Goal: Task Accomplishment & Management: Manage account settings

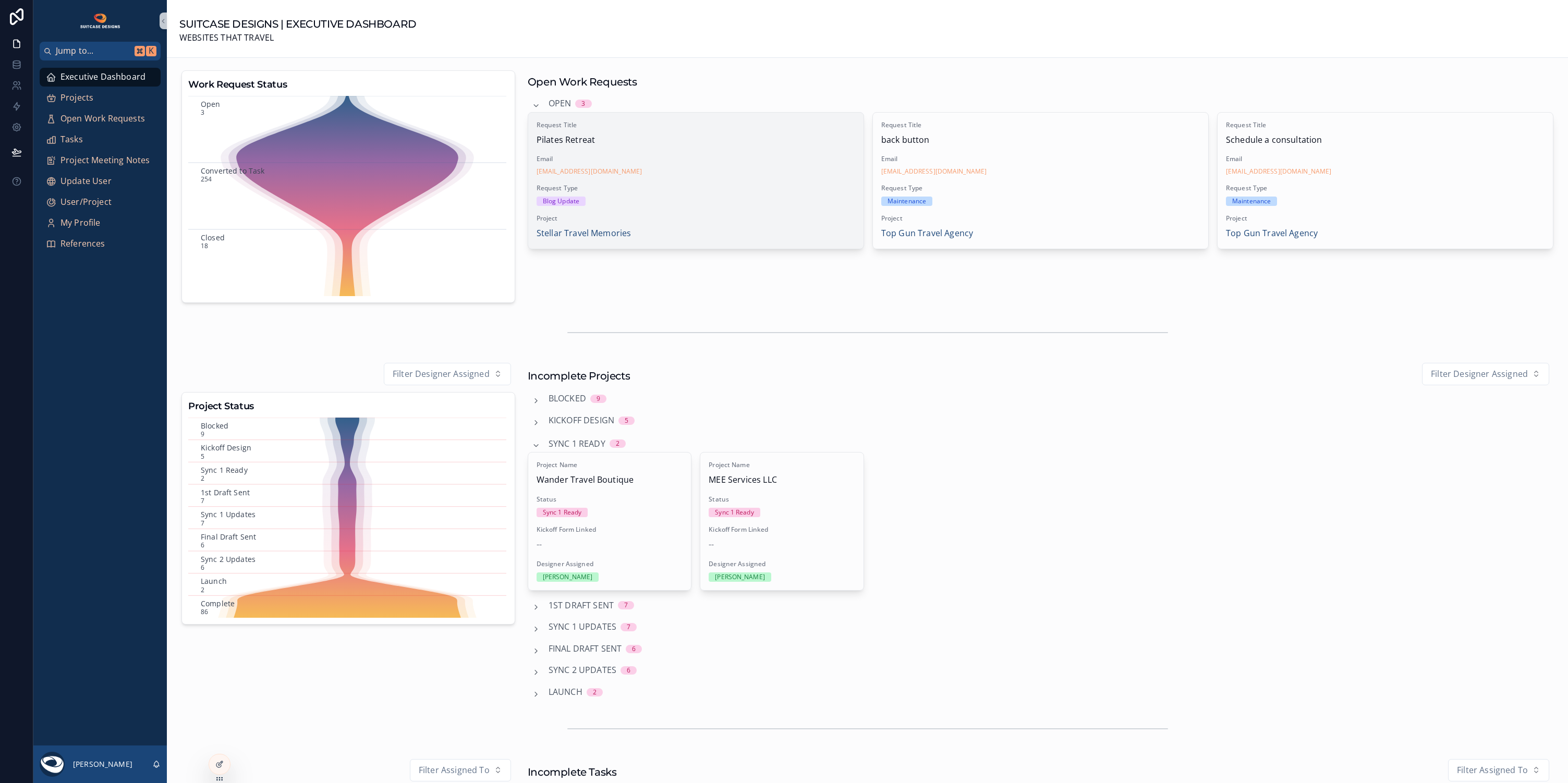
click at [722, 176] on div "Request Title Pilates Retreat Email [EMAIL_ADDRESS][DOMAIN_NAME] Request Type B…" at bounding box center [696, 180] width 335 height 136
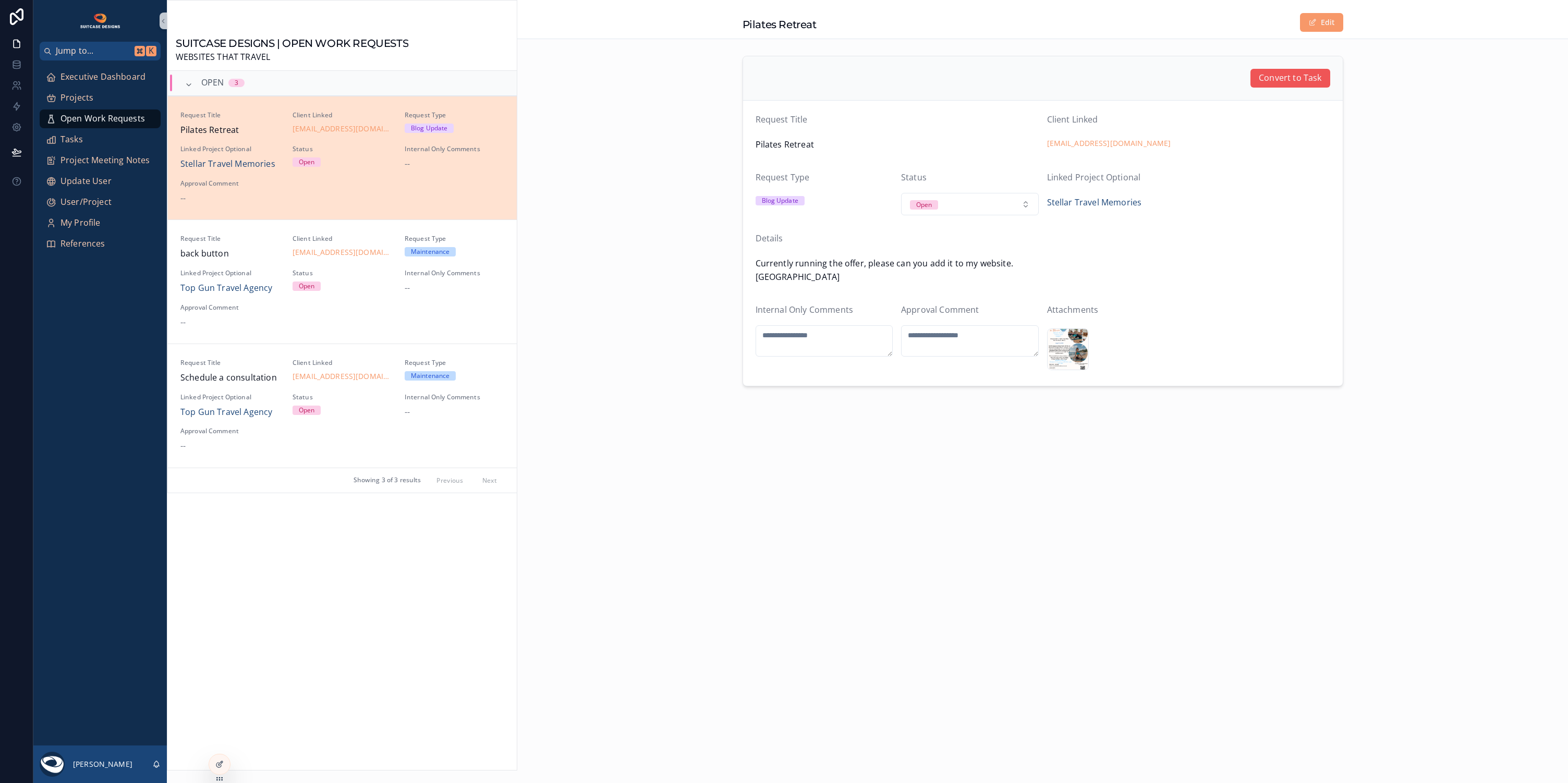
click at [1283, 79] on span "Convert to Task" at bounding box center [1290, 78] width 63 height 14
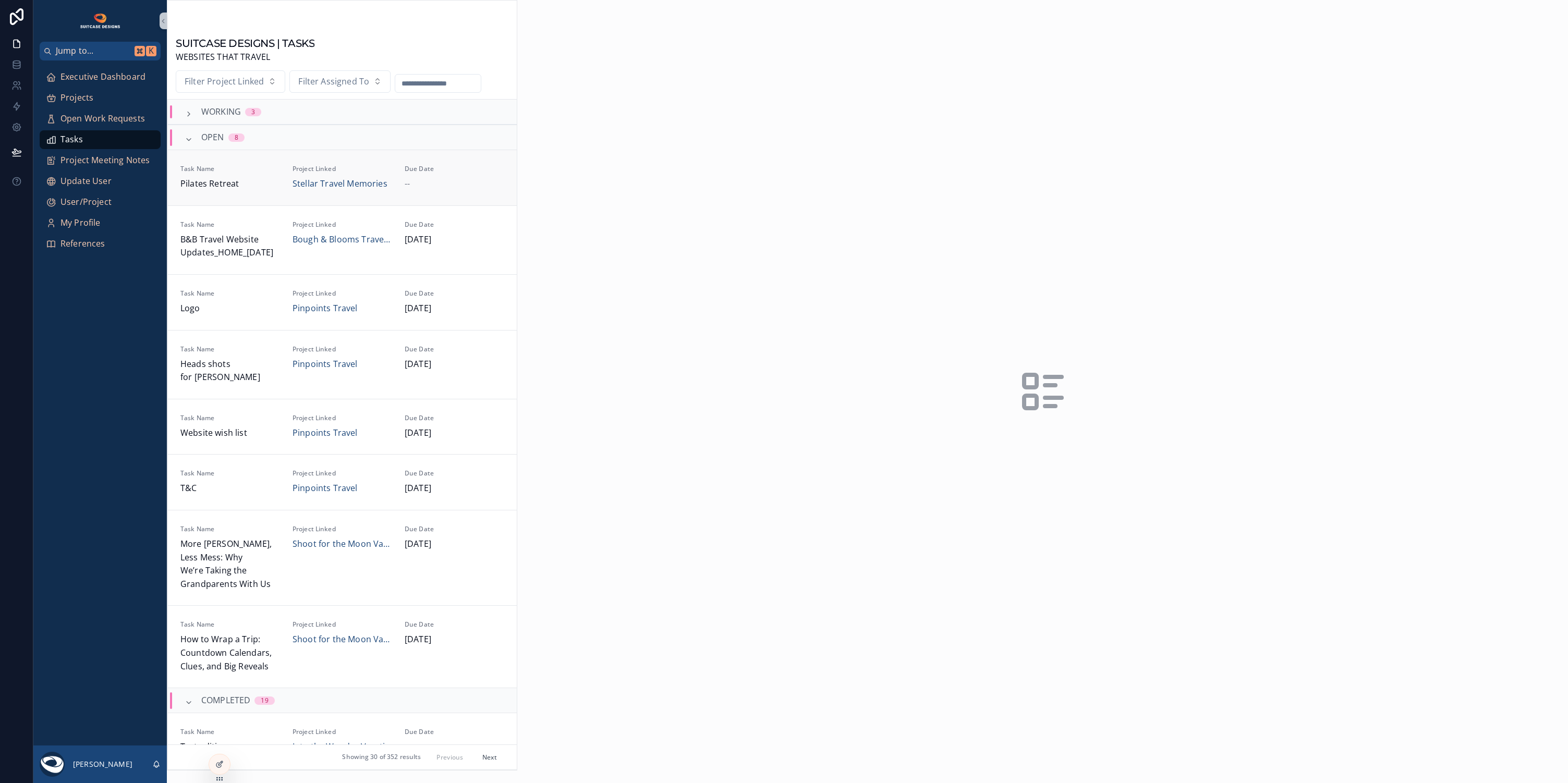
click at [475, 177] on div "--" at bounding box center [454, 184] width 99 height 14
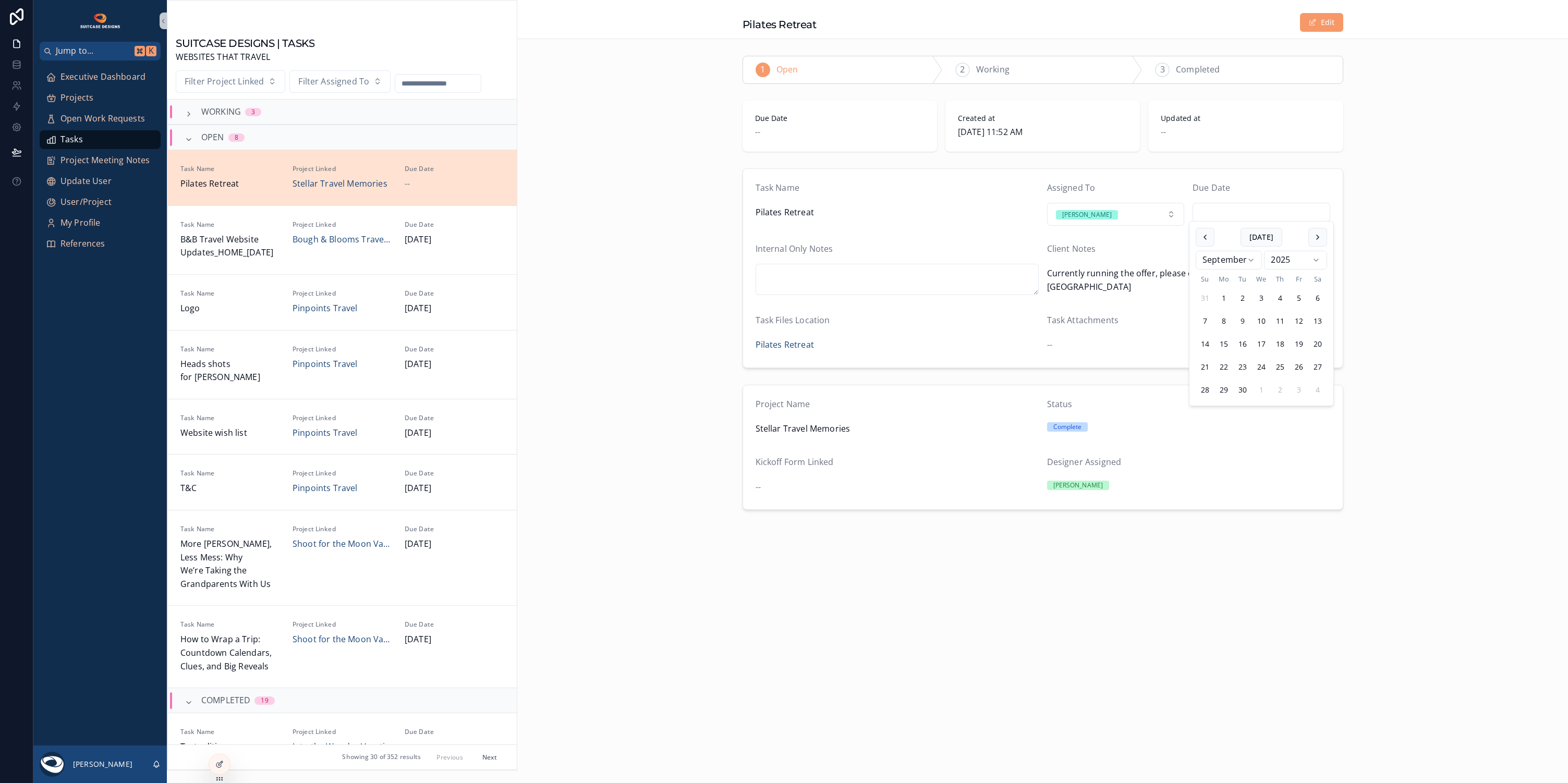
click at [1241, 210] on input "scrollable content" at bounding box center [1261, 212] width 136 height 15
click at [1283, 324] on button "11" at bounding box center [1280, 322] width 19 height 19
type input "*********"
drag, startPoint x: 1486, startPoint y: 342, endPoint x: 1484, endPoint y: 358, distance: 16.1
click at [1486, 342] on div "Task Name Pilates Retreat Assigned To [PERSON_NAME] Due Date ********* Internal…" at bounding box center [1043, 268] width 1051 height 208
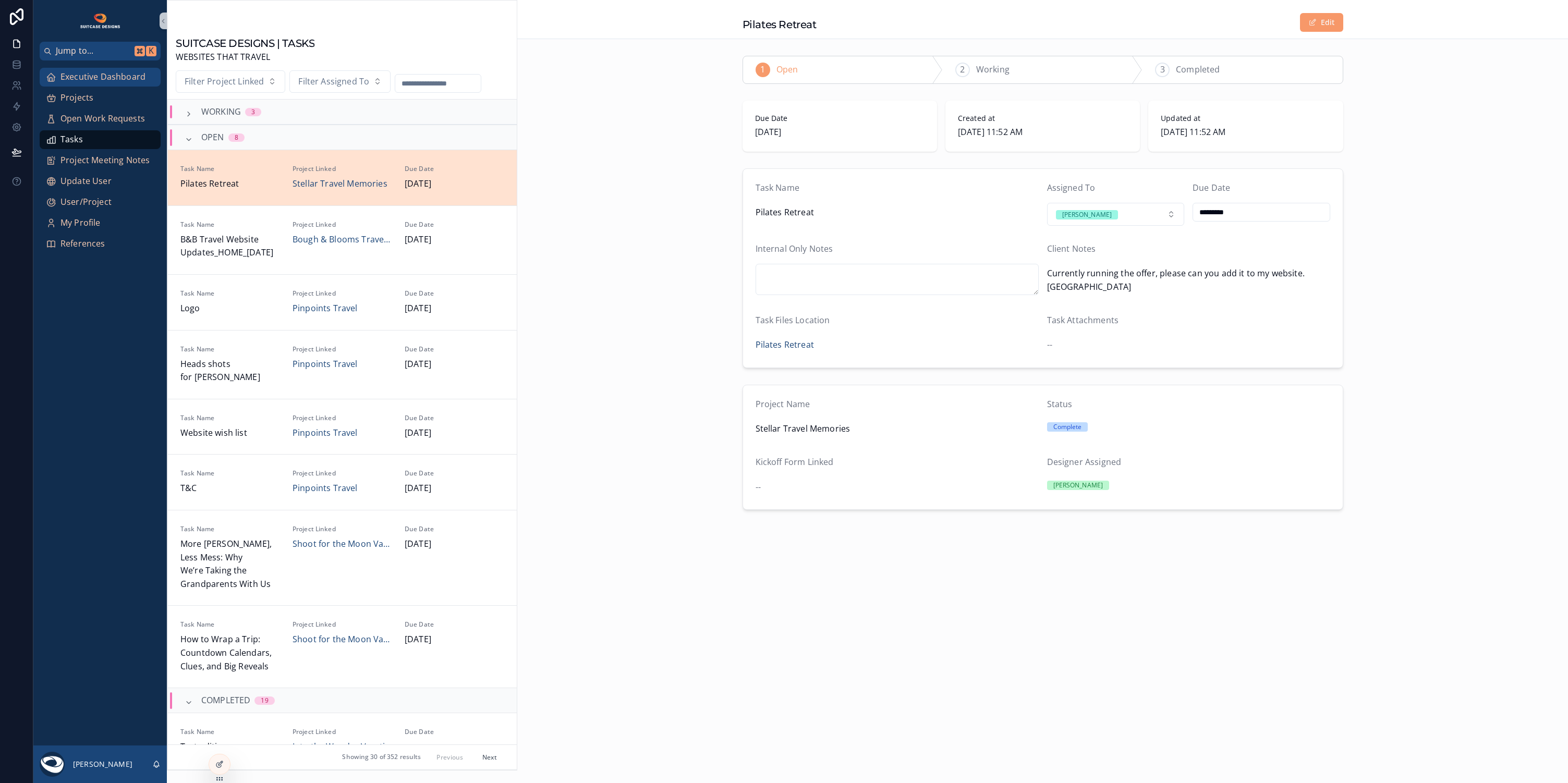
click at [107, 78] on span "Executive Dashboard" at bounding box center [103, 77] width 85 height 14
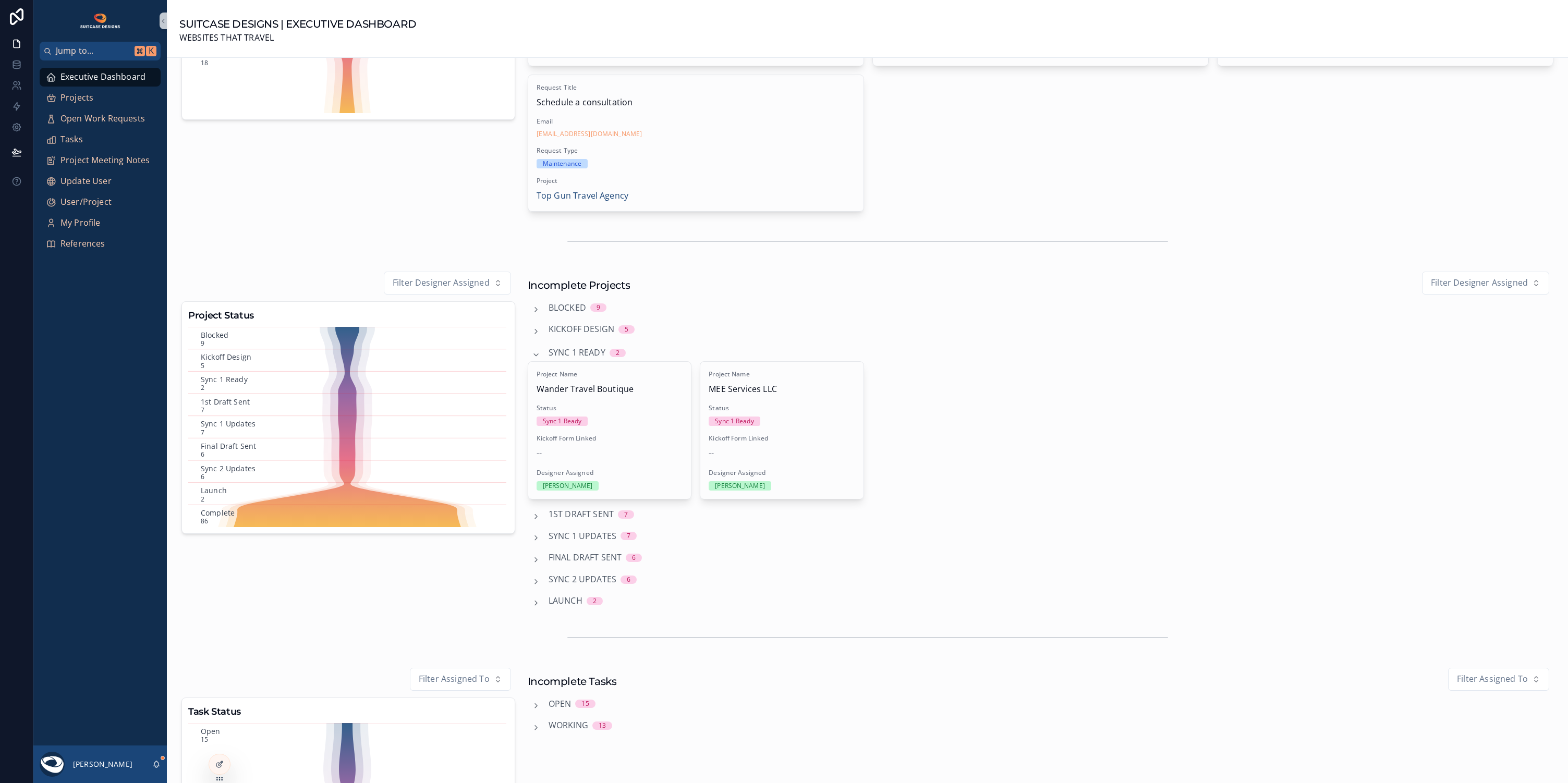
scroll to position [251, 0]
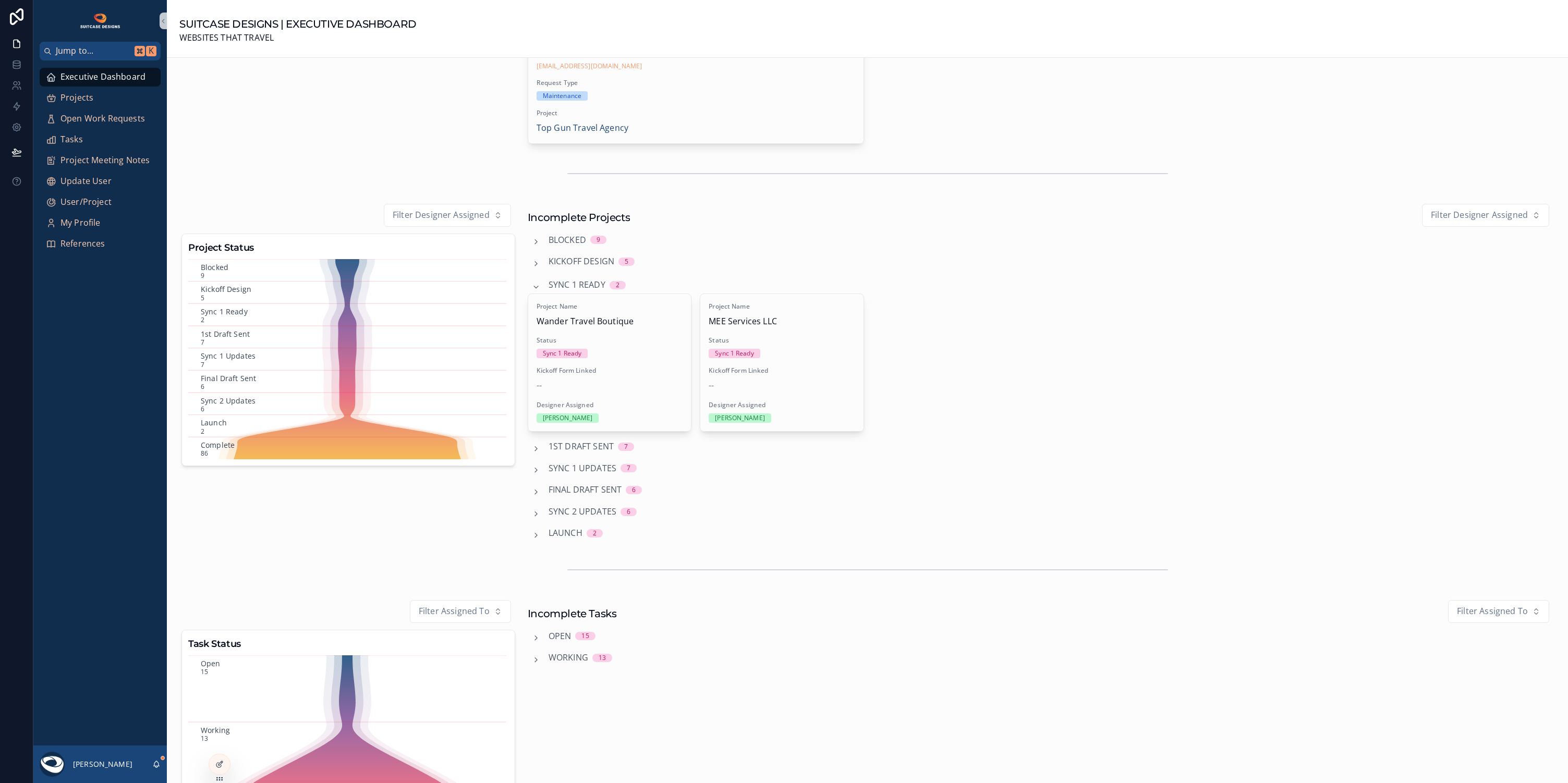
click at [572, 484] on span "Final Draft Sent" at bounding box center [585, 490] width 74 height 14
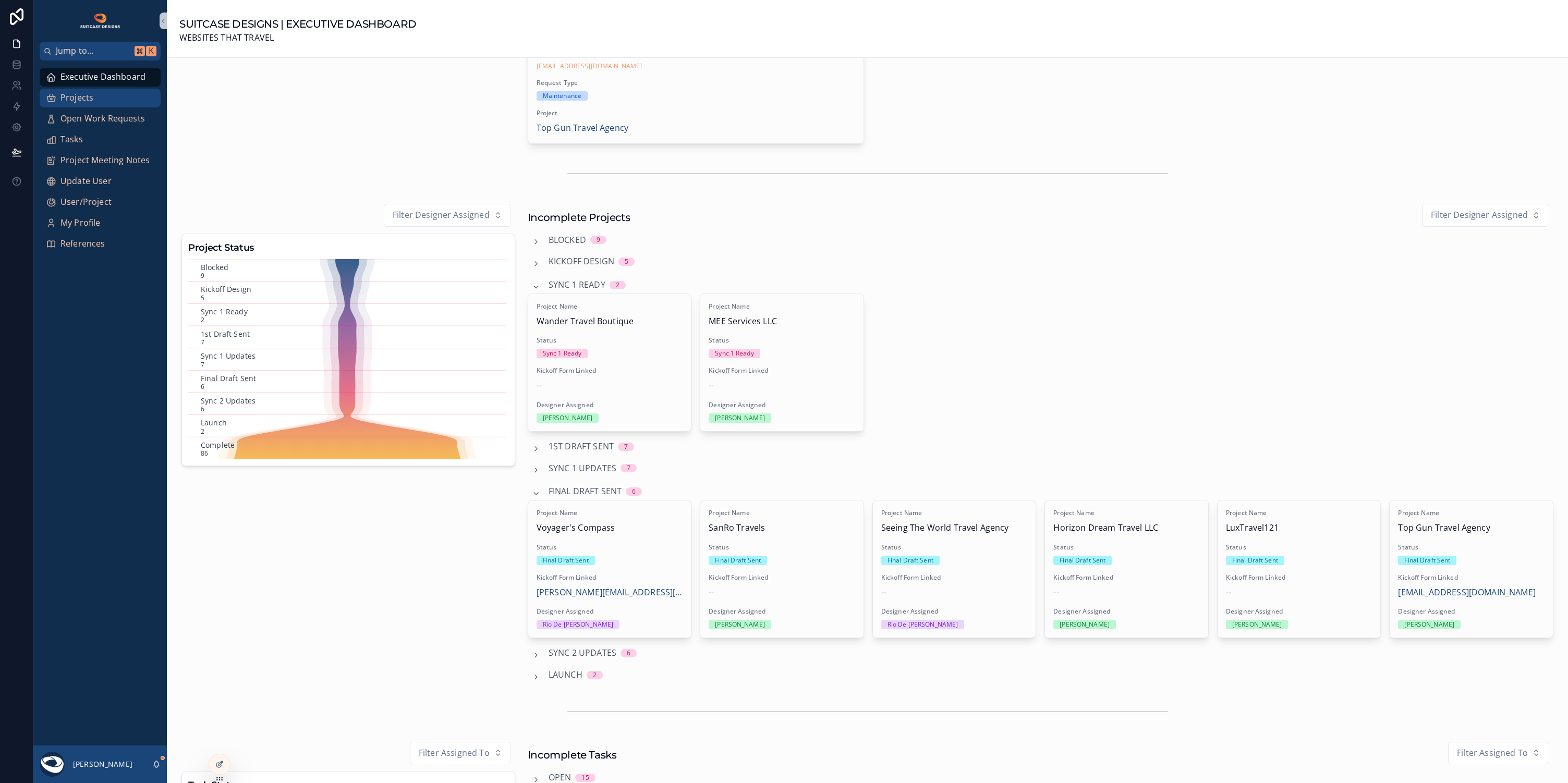
click at [101, 97] on div "Projects" at bounding box center [100, 98] width 109 height 17
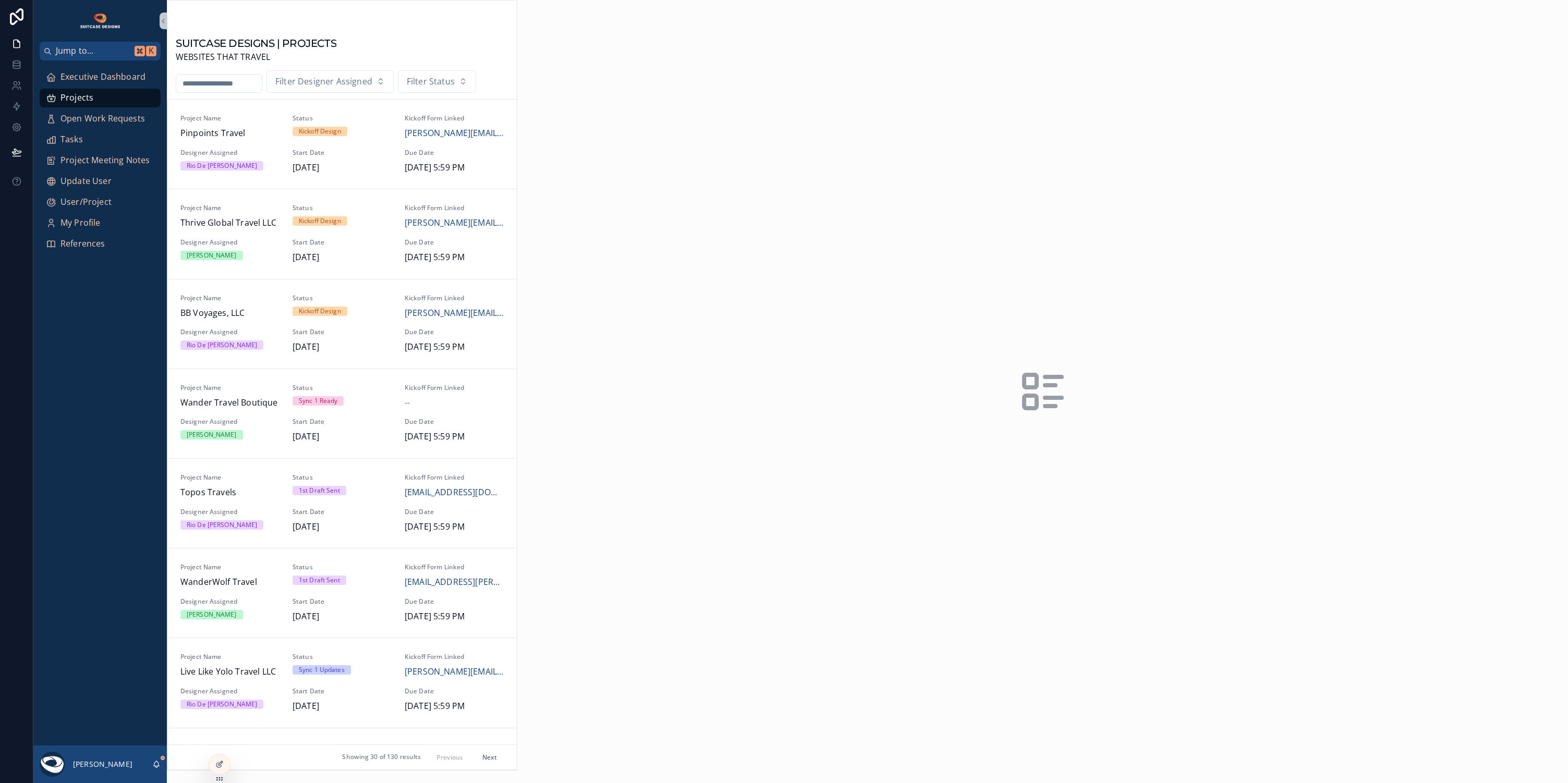
click at [236, 84] on input "scrollable content" at bounding box center [219, 84] width 86 height 15
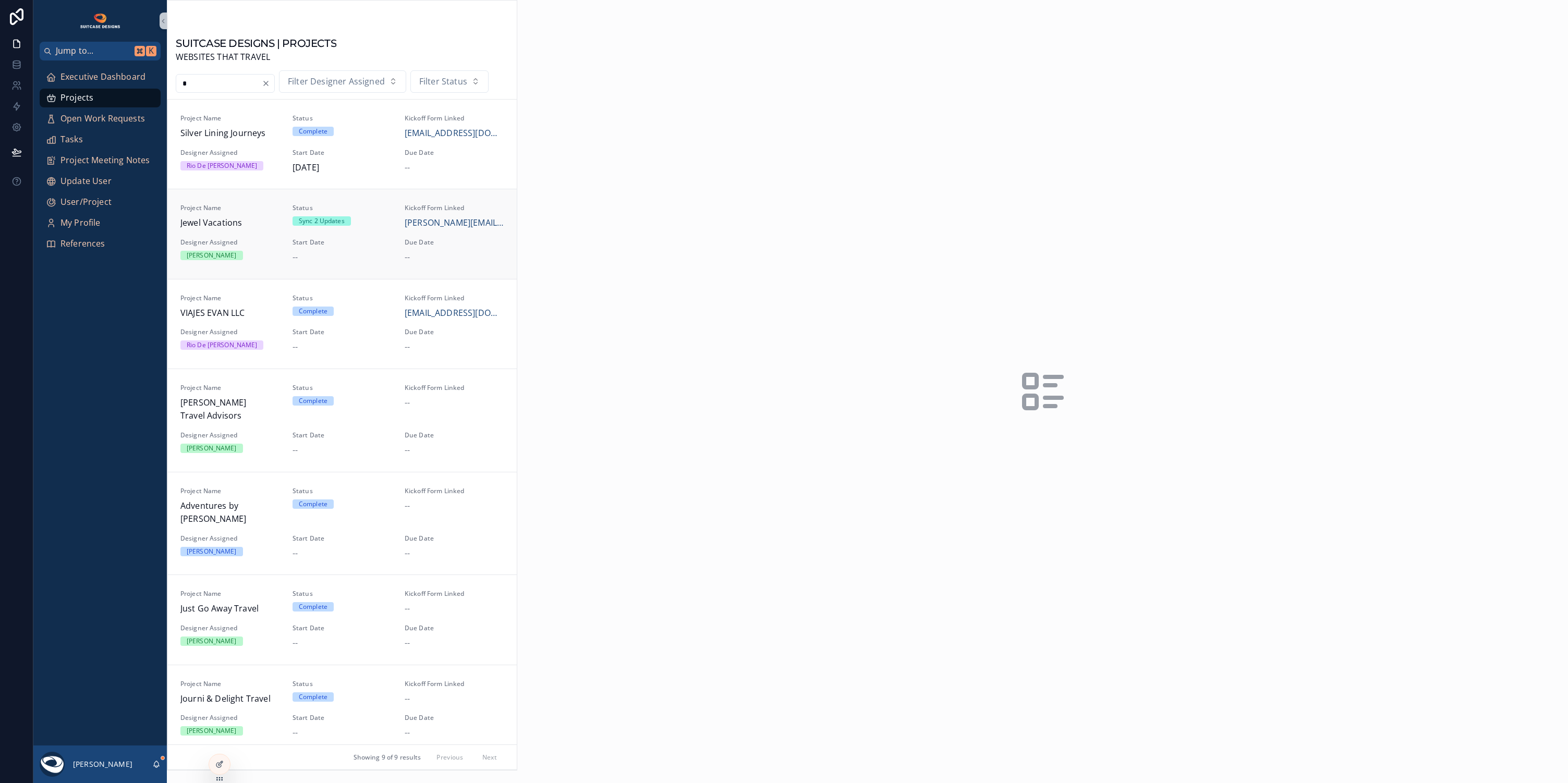
type input "*"
click at [376, 243] on span "Start Date" at bounding box center [342, 243] width 99 height 8
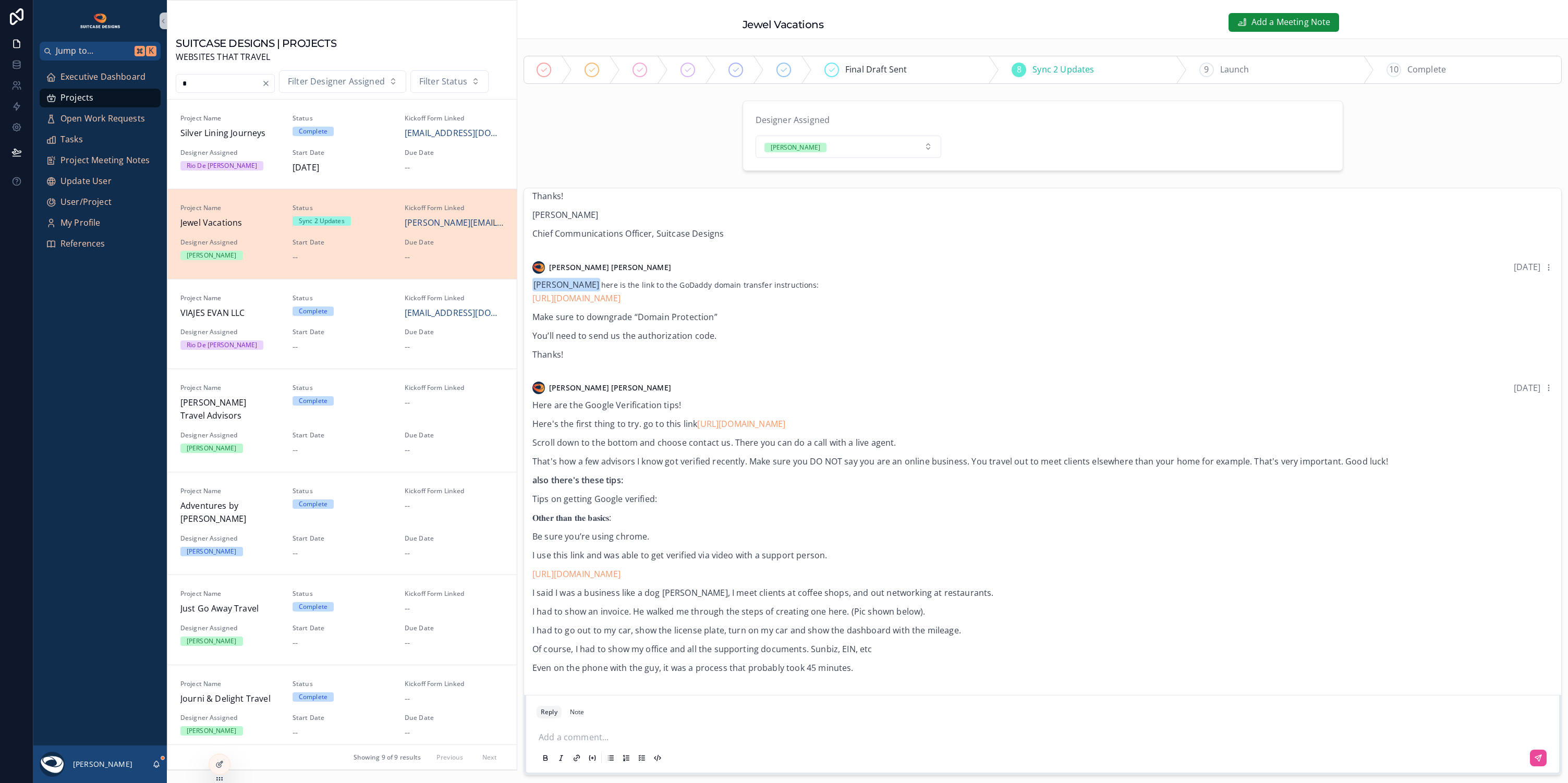
scroll to position [68, 0]
